Goal: Task Accomplishment & Management: Manage account settings

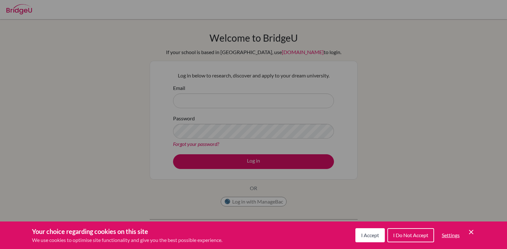
click at [219, 97] on div "Cookie Preferences" at bounding box center [253, 124] width 507 height 249
click at [212, 102] on div "Cookie Preferences" at bounding box center [253, 124] width 507 height 249
click at [403, 237] on span "I Do Not Accept" at bounding box center [410, 235] width 35 height 6
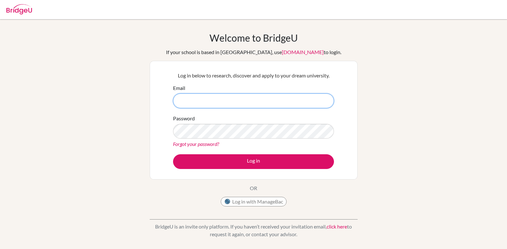
click at [222, 99] on input "Email" at bounding box center [253, 100] width 161 height 15
paste input "[EMAIL_ADDRESS][DOMAIN_NAME]"
type input "[EMAIL_ADDRESS][DOMAIN_NAME]"
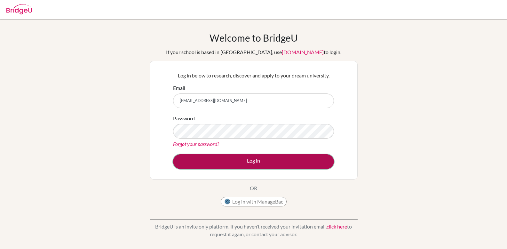
click at [266, 163] on button "Log in" at bounding box center [253, 161] width 161 height 15
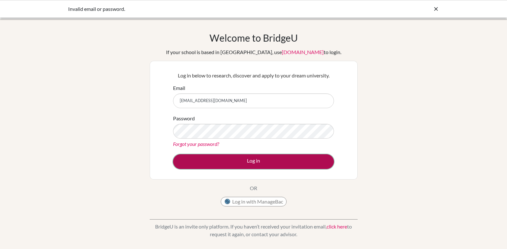
click at [244, 162] on button "Log in" at bounding box center [253, 161] width 161 height 15
